Goal: Transaction & Acquisition: Purchase product/service

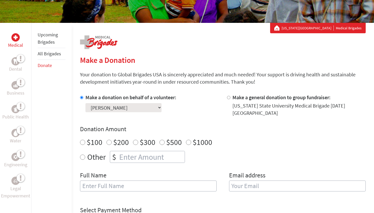
scroll to position [78, 0]
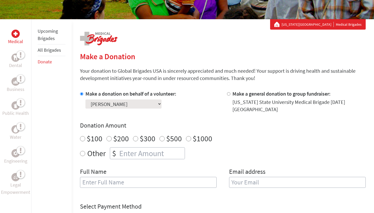
click at [83, 154] on input "Other" at bounding box center [82, 153] width 5 height 5
radio input "true"
click at [137, 151] on input "number" at bounding box center [151, 153] width 66 height 11
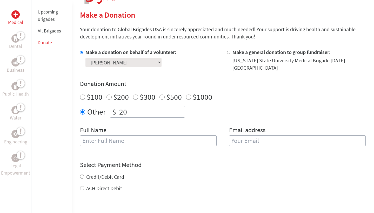
scroll to position [120, 0]
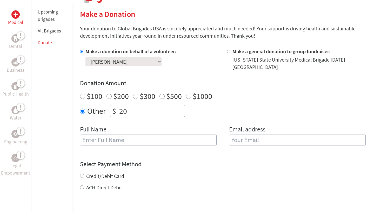
type input "20"
type input "[PERSON_NAME]"
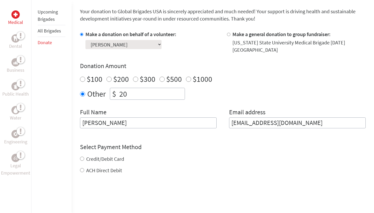
scroll to position [139, 0]
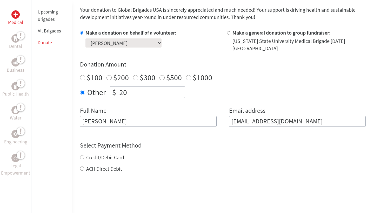
type input "[EMAIL_ADDRESS][DOMAIN_NAME]"
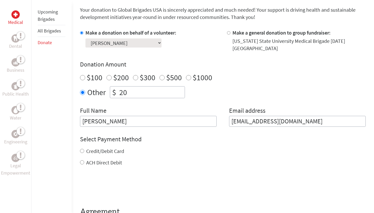
click at [83, 157] on div "Credit/Debit Card ACH Direct Debit" at bounding box center [223, 157] width 286 height 19
click at [83, 152] on input "Credit/Debit Card" at bounding box center [82, 151] width 4 height 4
radio input "true"
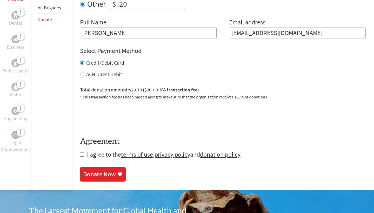
scroll to position [227, 0]
click at [83, 156] on input "checkbox" at bounding box center [82, 154] width 4 height 4
checkbox input "true"
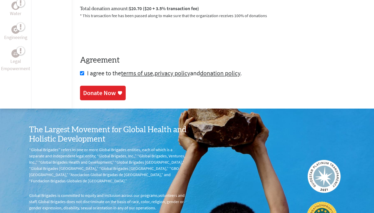
scroll to position [309, 0]
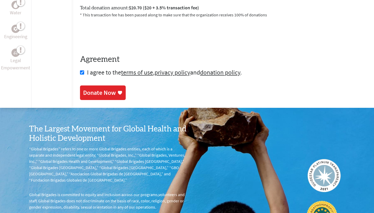
click at [103, 93] on div "Donate Now" at bounding box center [99, 93] width 33 height 8
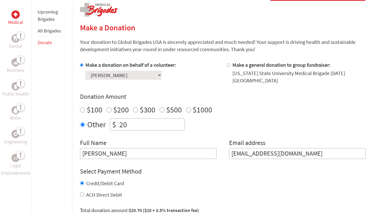
scroll to position [107, 0]
